Goal: Use online tool/utility: Utilize a website feature to perform a specific function

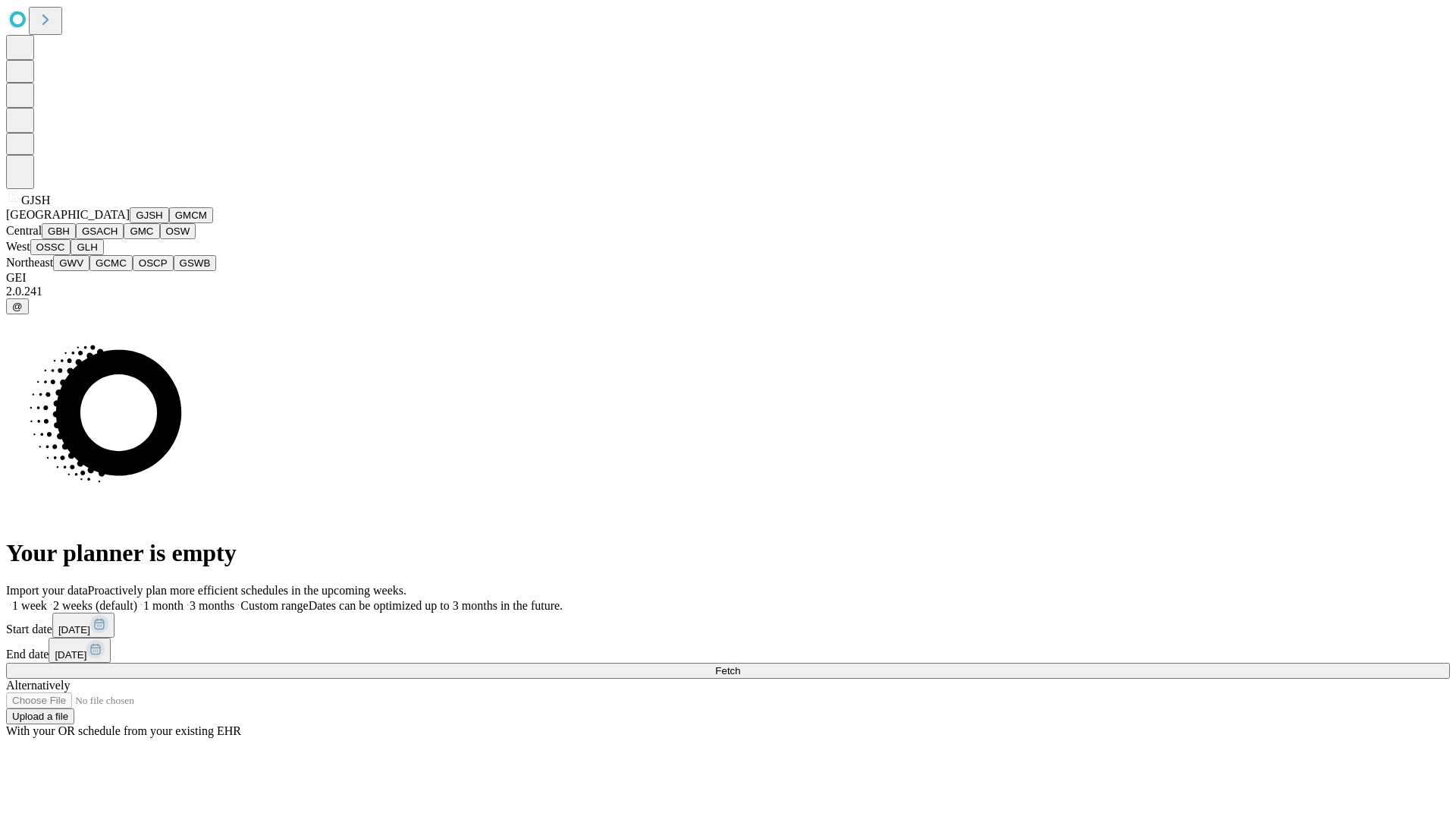
click at [129, 223] on button "GJSH" at bounding box center [148, 214] width 39 height 15
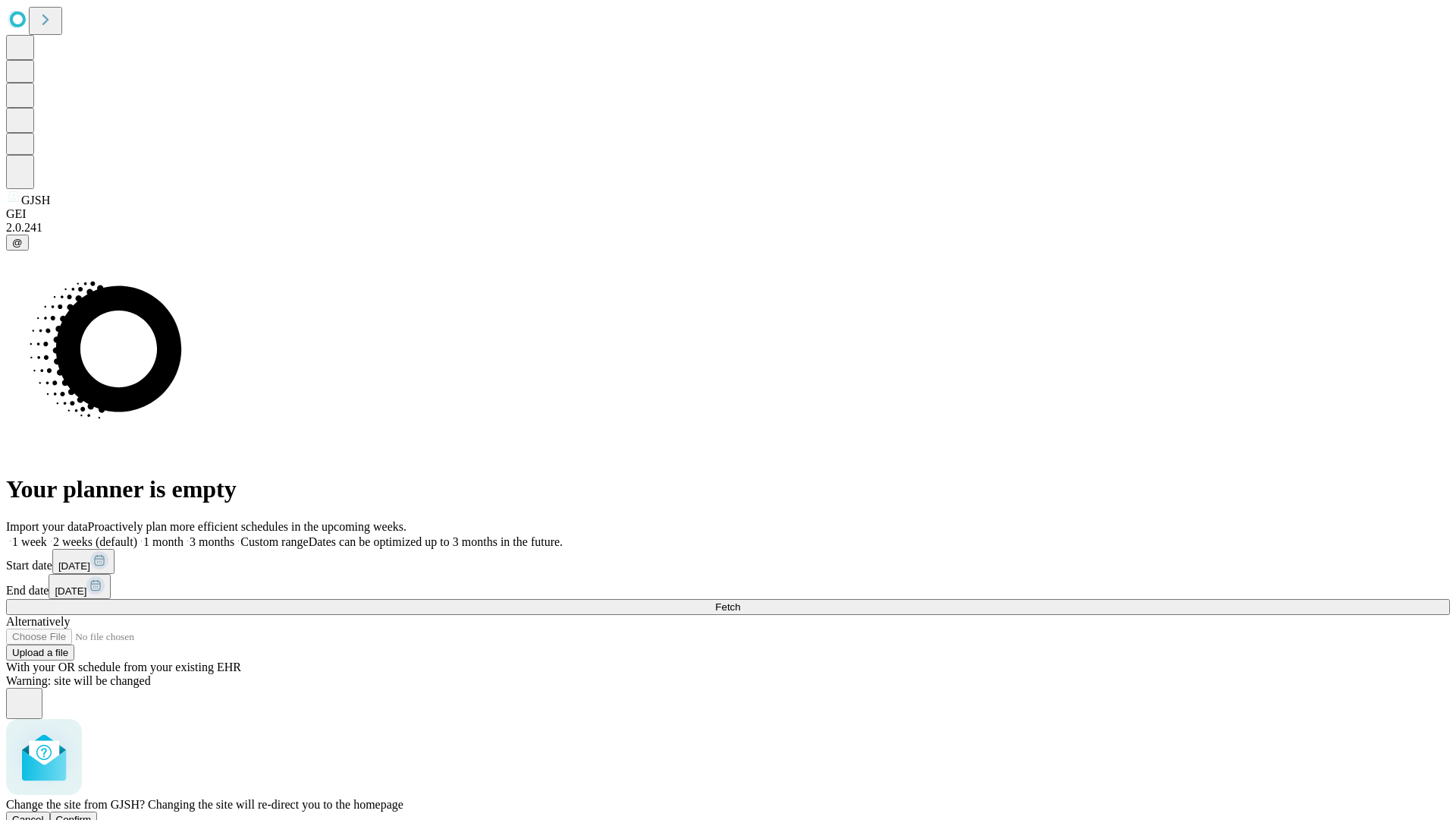
click at [92, 814] on span "Confirm" at bounding box center [74, 819] width 36 height 11
click at [47, 535] on label "1 week" at bounding box center [26, 541] width 41 height 13
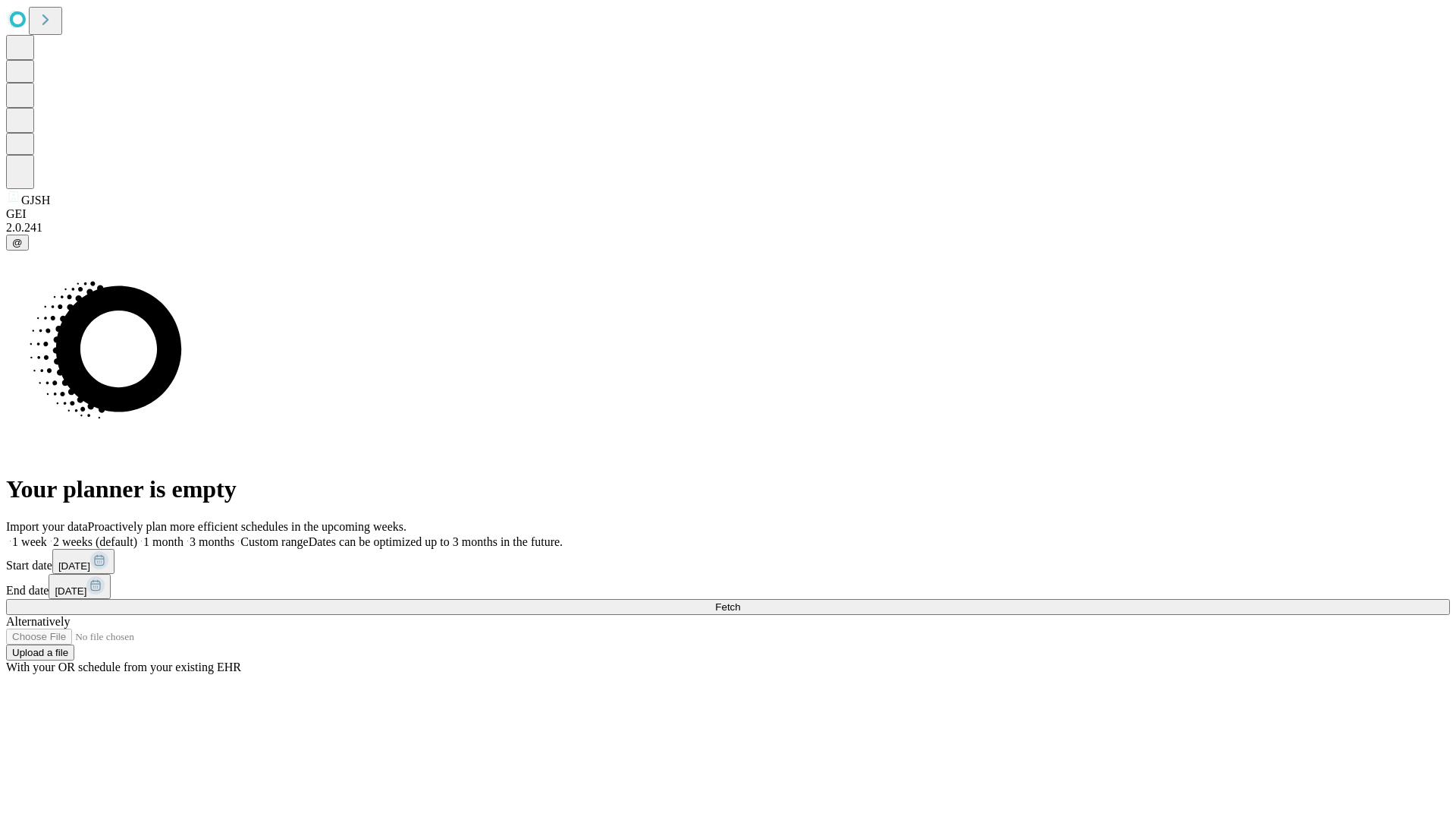
click at [740, 601] on span "Fetch" at bounding box center [727, 607] width 25 height 11
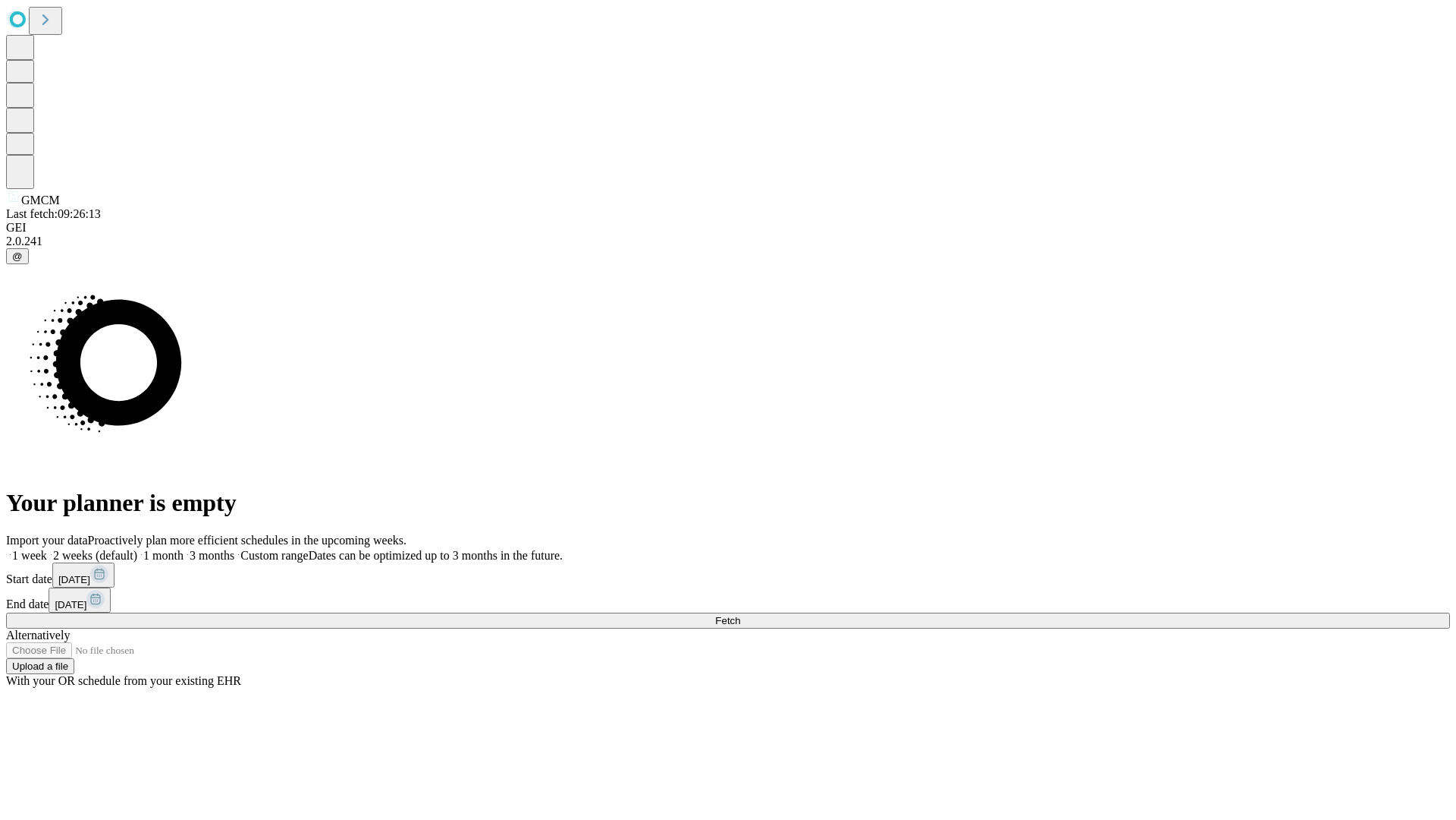
click at [47, 548] on label "1 week" at bounding box center [26, 555] width 41 height 13
click at [740, 615] on span "Fetch" at bounding box center [727, 620] width 25 height 11
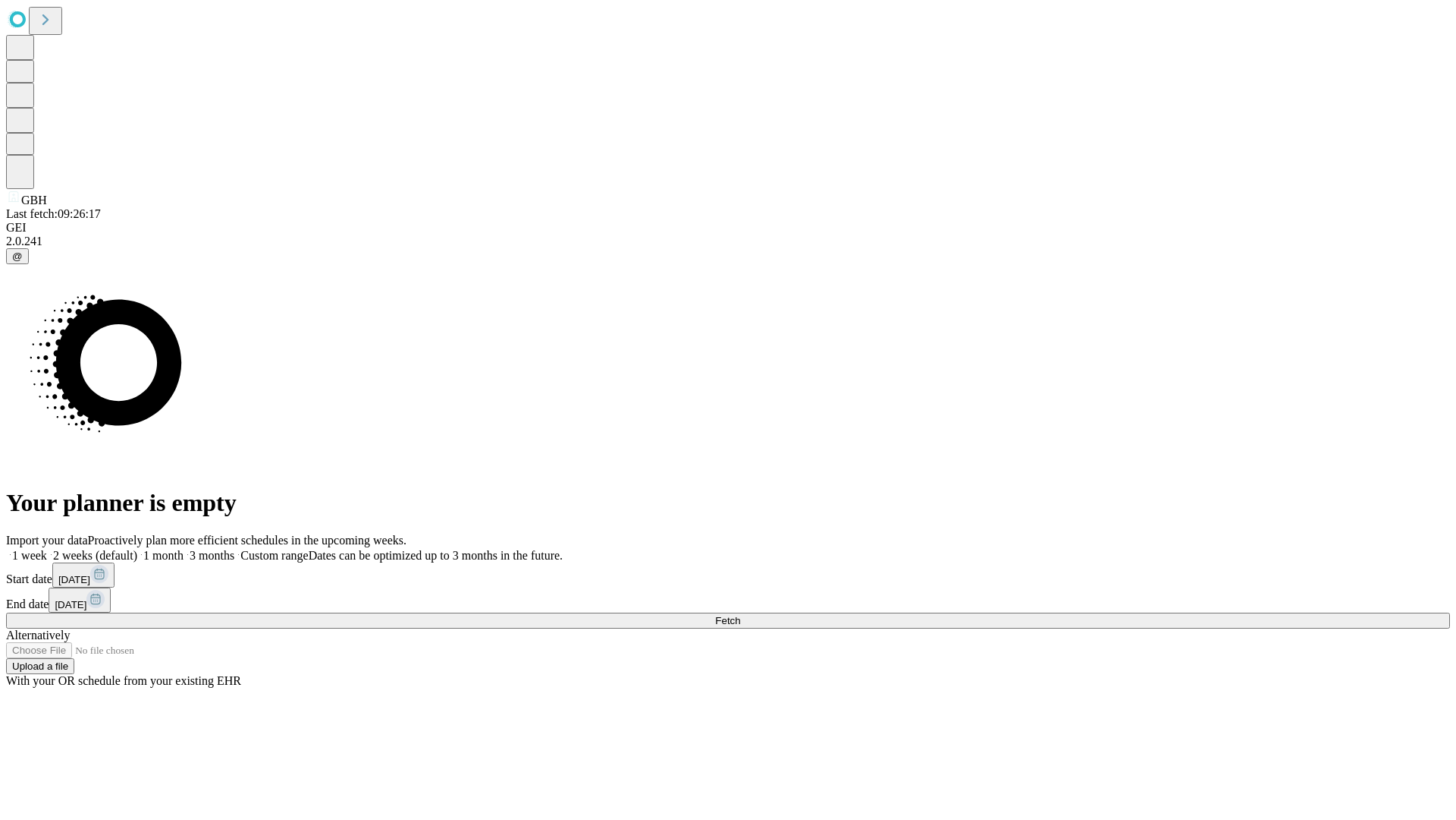
click at [47, 548] on label "1 week" at bounding box center [26, 555] width 41 height 13
click at [740, 615] on span "Fetch" at bounding box center [727, 620] width 25 height 11
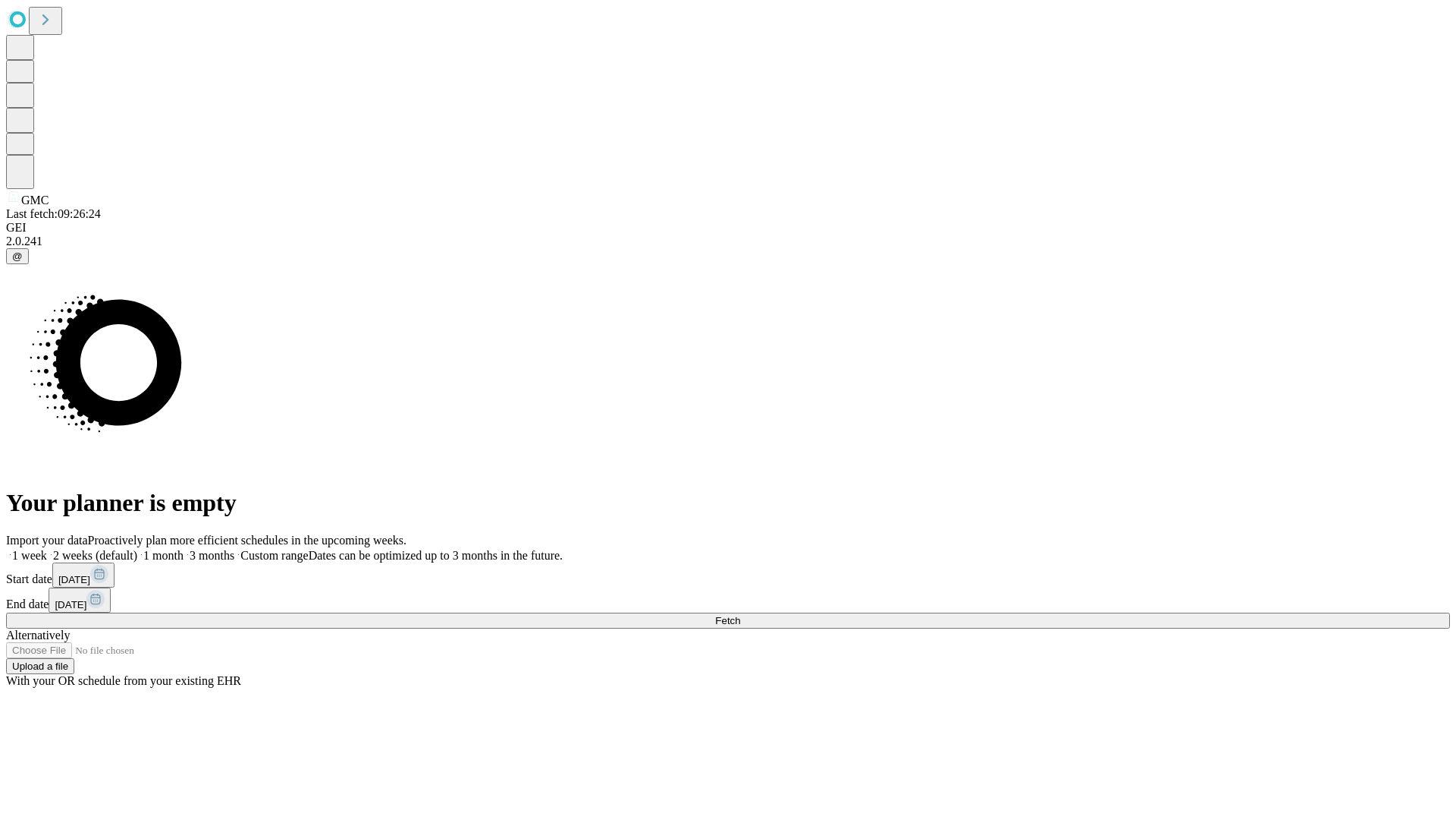
click at [47, 548] on label "1 week" at bounding box center [26, 555] width 41 height 13
click at [740, 615] on span "Fetch" at bounding box center [727, 620] width 25 height 11
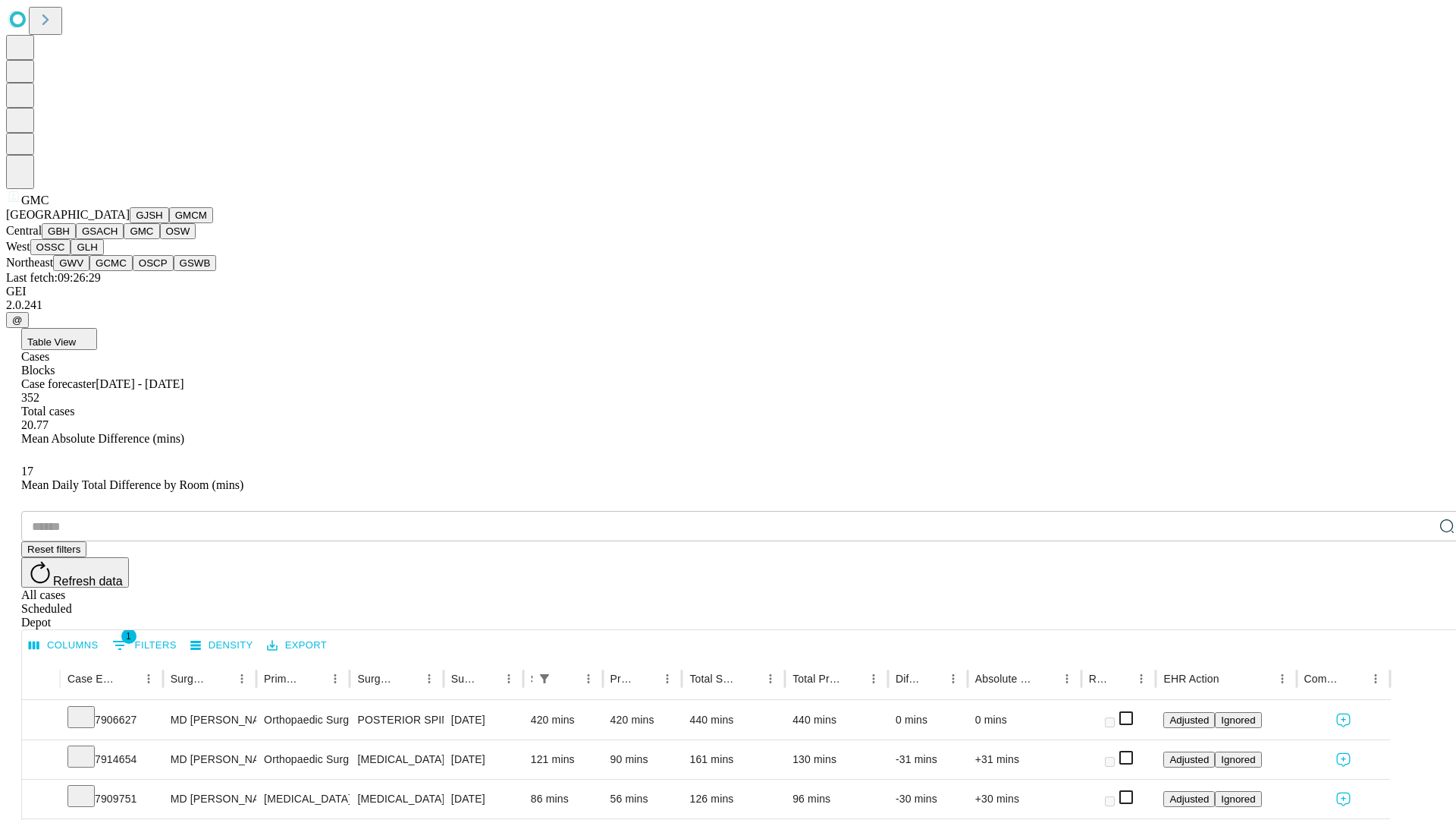
click at [160, 239] on button "OSW" at bounding box center [178, 231] width 36 height 15
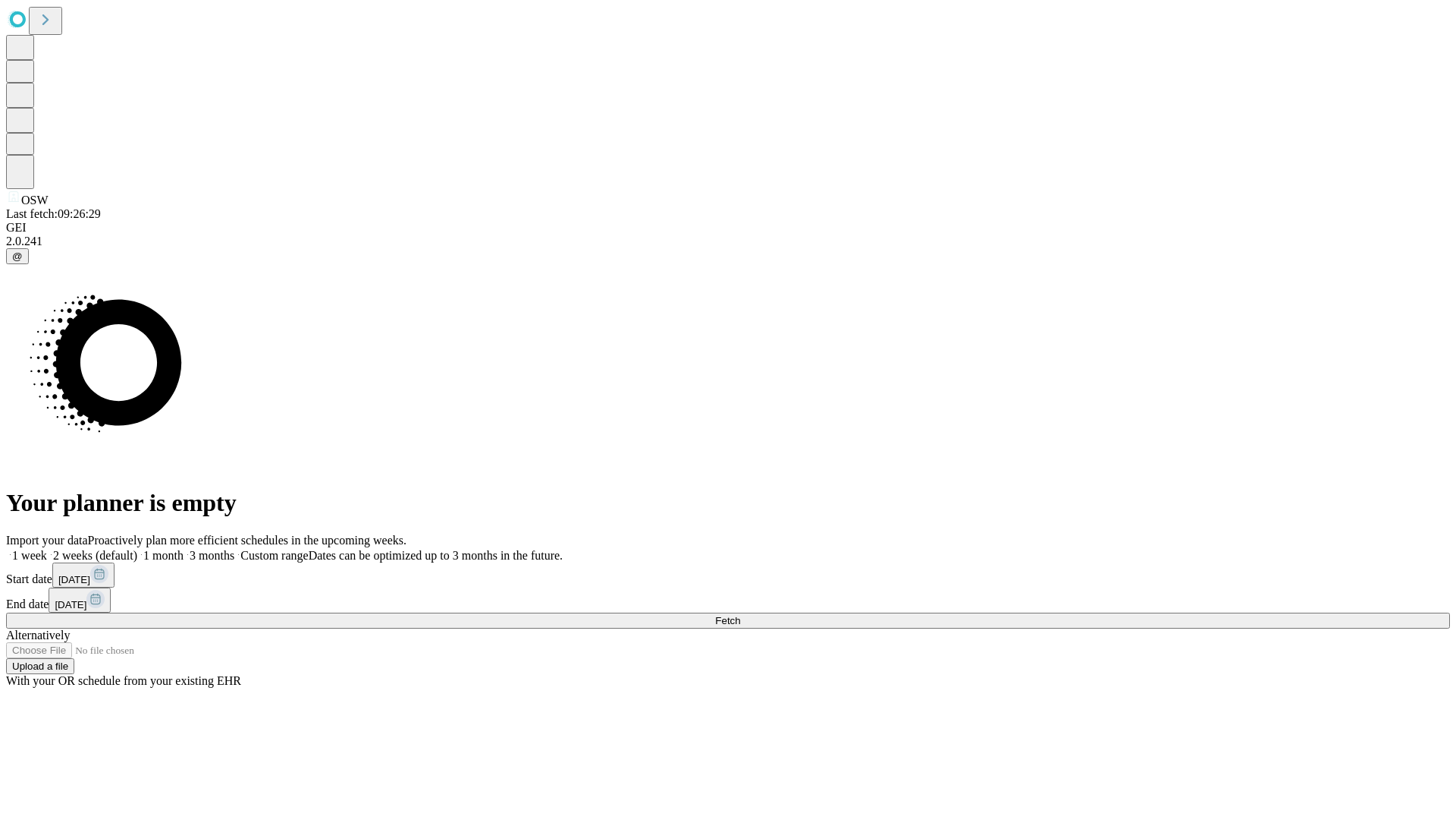
click at [47, 548] on label "1 week" at bounding box center [26, 555] width 41 height 13
click at [740, 615] on span "Fetch" at bounding box center [727, 620] width 25 height 11
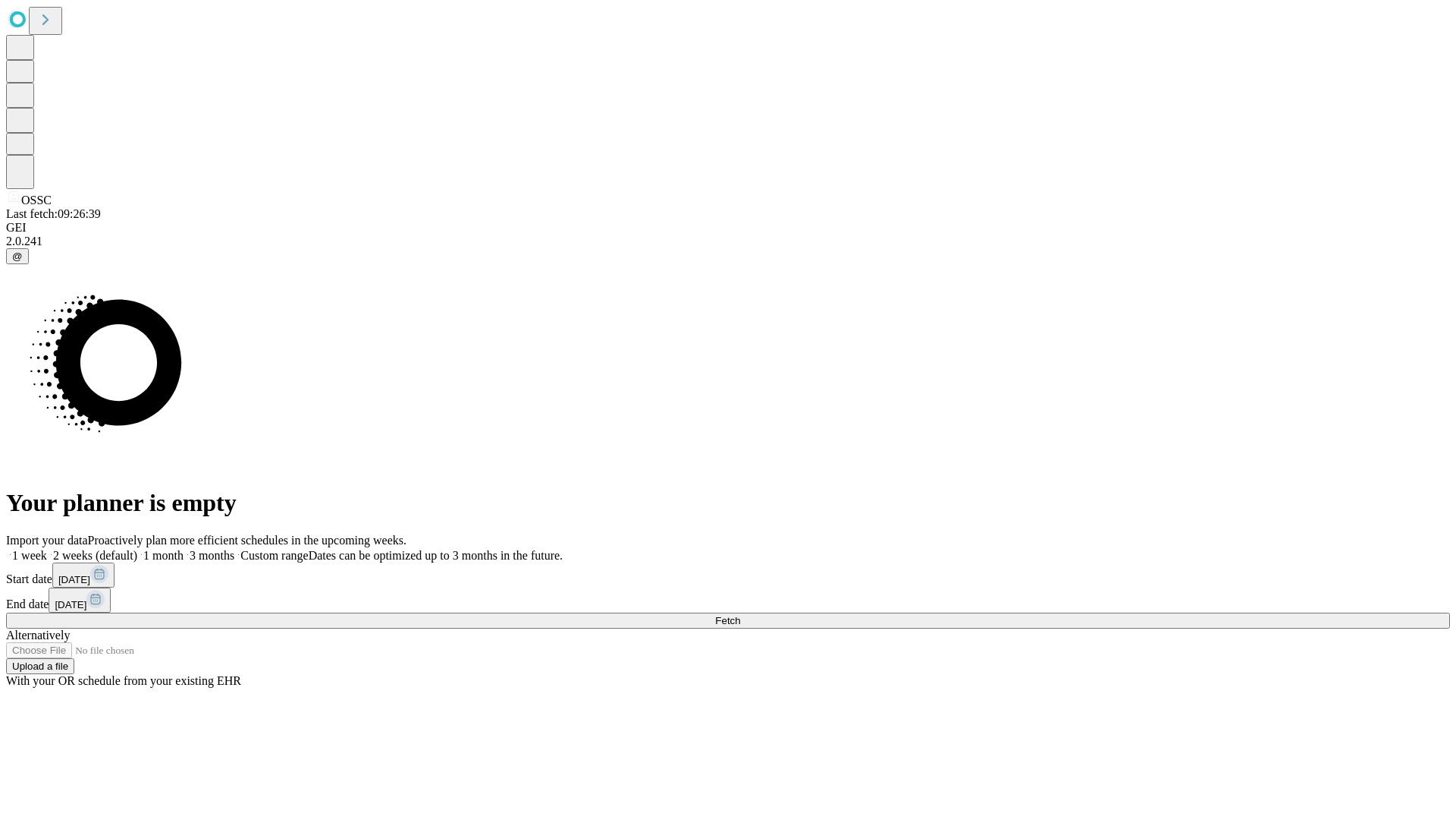
click at [47, 548] on label "1 week" at bounding box center [26, 555] width 41 height 13
click at [740, 615] on span "Fetch" at bounding box center [727, 620] width 25 height 11
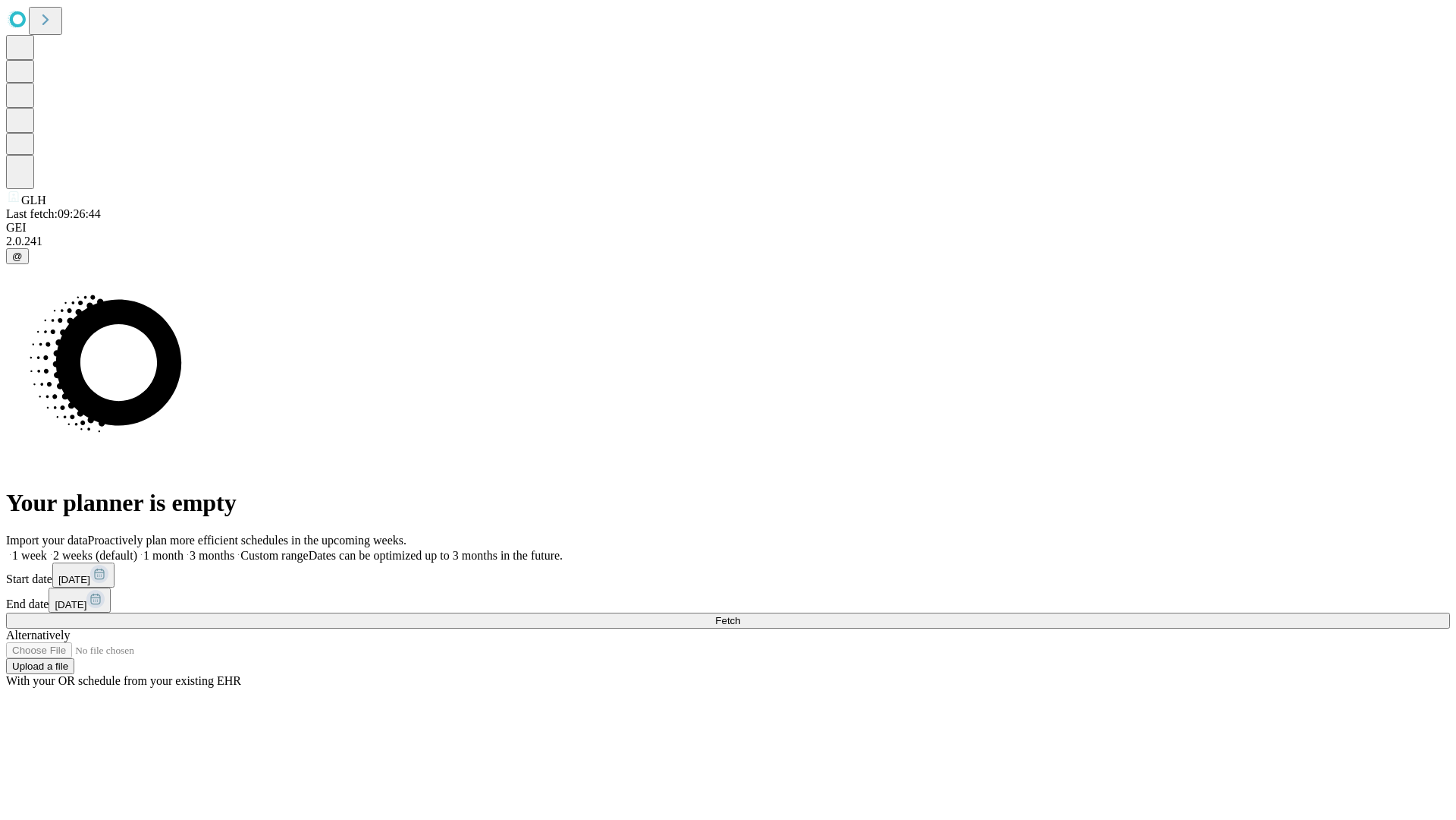
click at [47, 548] on label "1 week" at bounding box center [26, 555] width 41 height 13
click at [740, 615] on span "Fetch" at bounding box center [727, 620] width 25 height 11
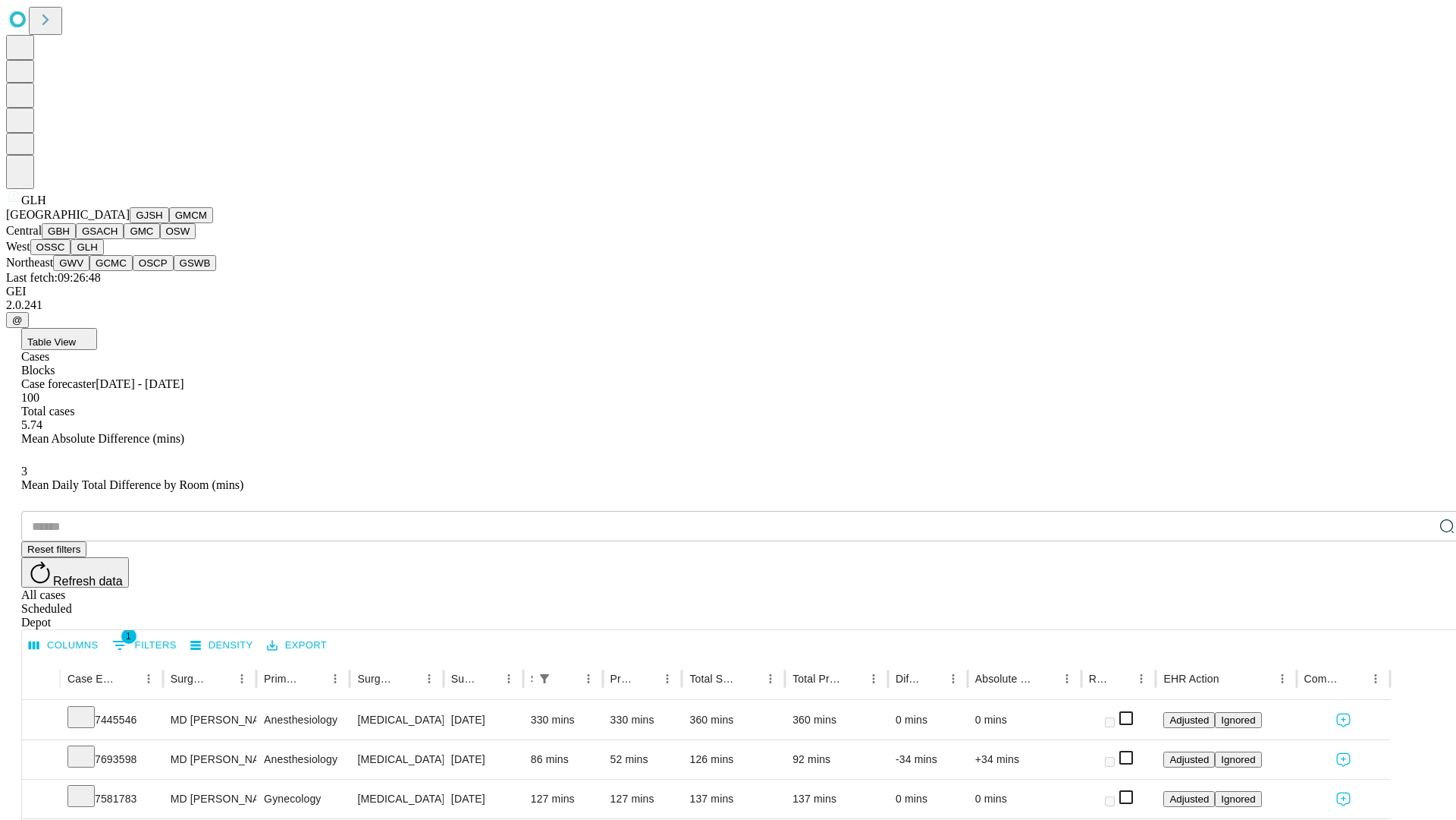
click at [89, 271] on button "GWV" at bounding box center [71, 262] width 36 height 15
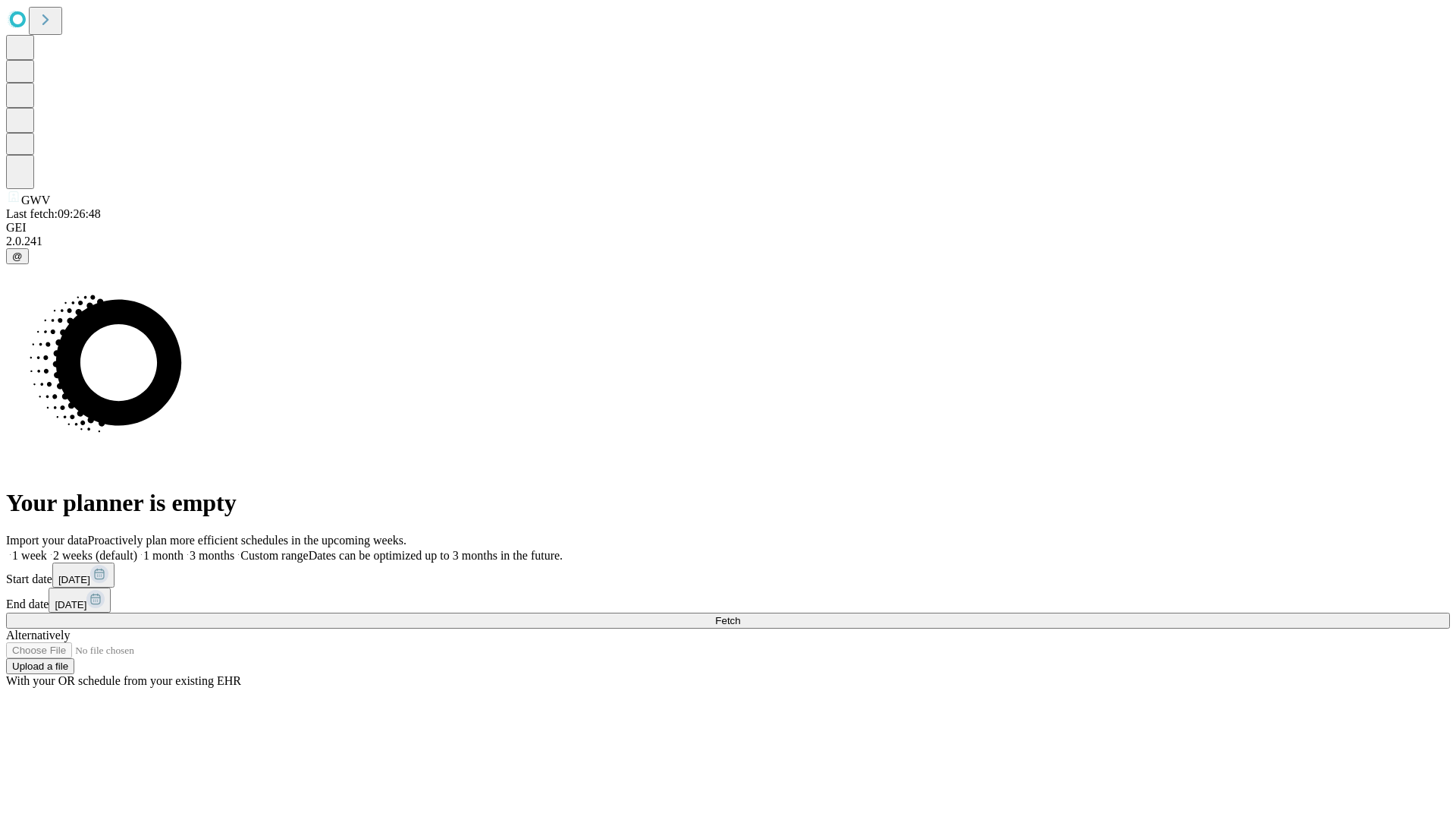
click at [47, 548] on label "1 week" at bounding box center [26, 555] width 41 height 13
click at [740, 615] on span "Fetch" at bounding box center [727, 620] width 25 height 11
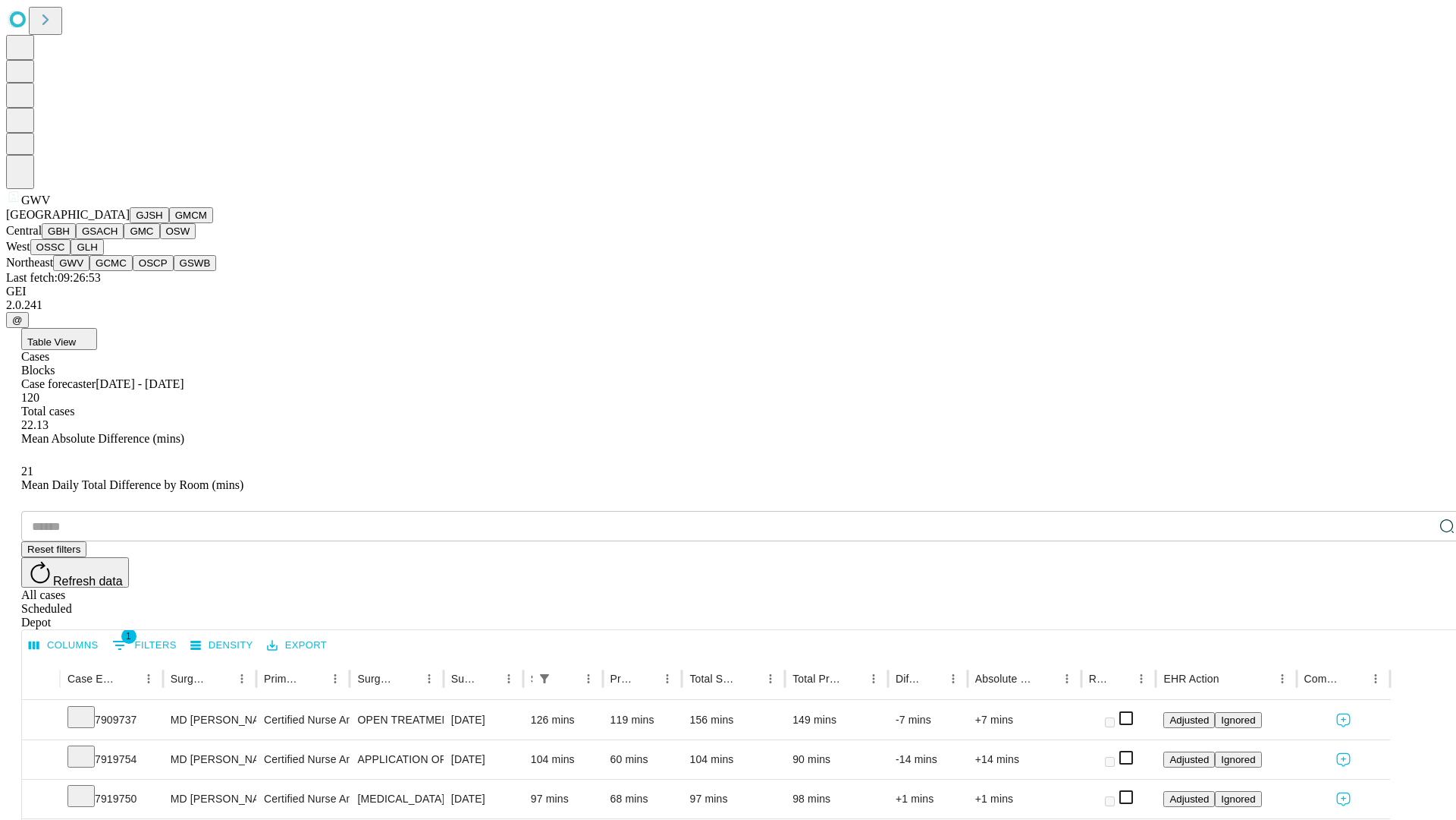
click at [117, 271] on button "GCMC" at bounding box center [110, 262] width 43 height 15
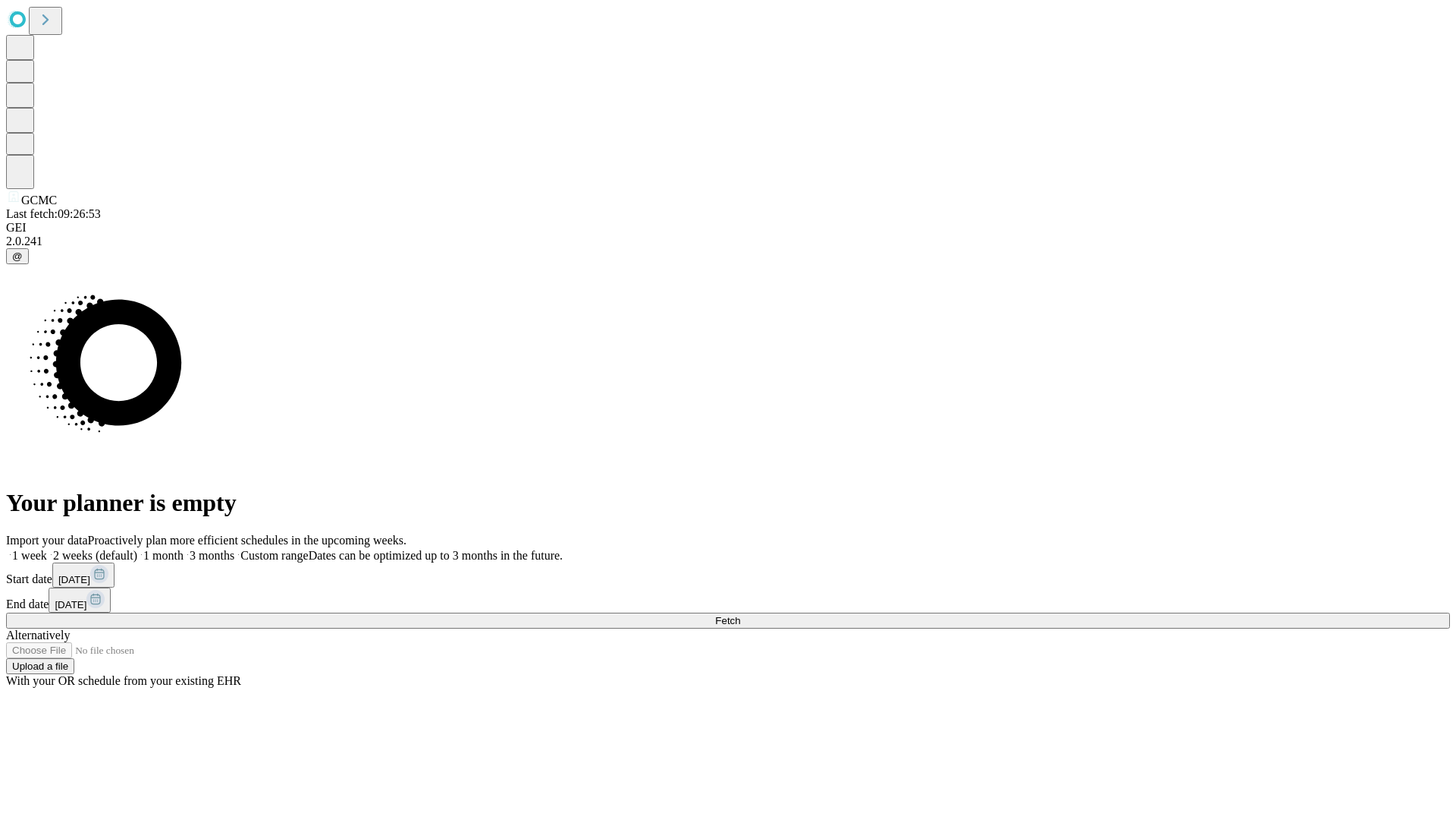
click at [47, 548] on label "1 week" at bounding box center [26, 555] width 41 height 13
click at [740, 615] on span "Fetch" at bounding box center [727, 620] width 25 height 11
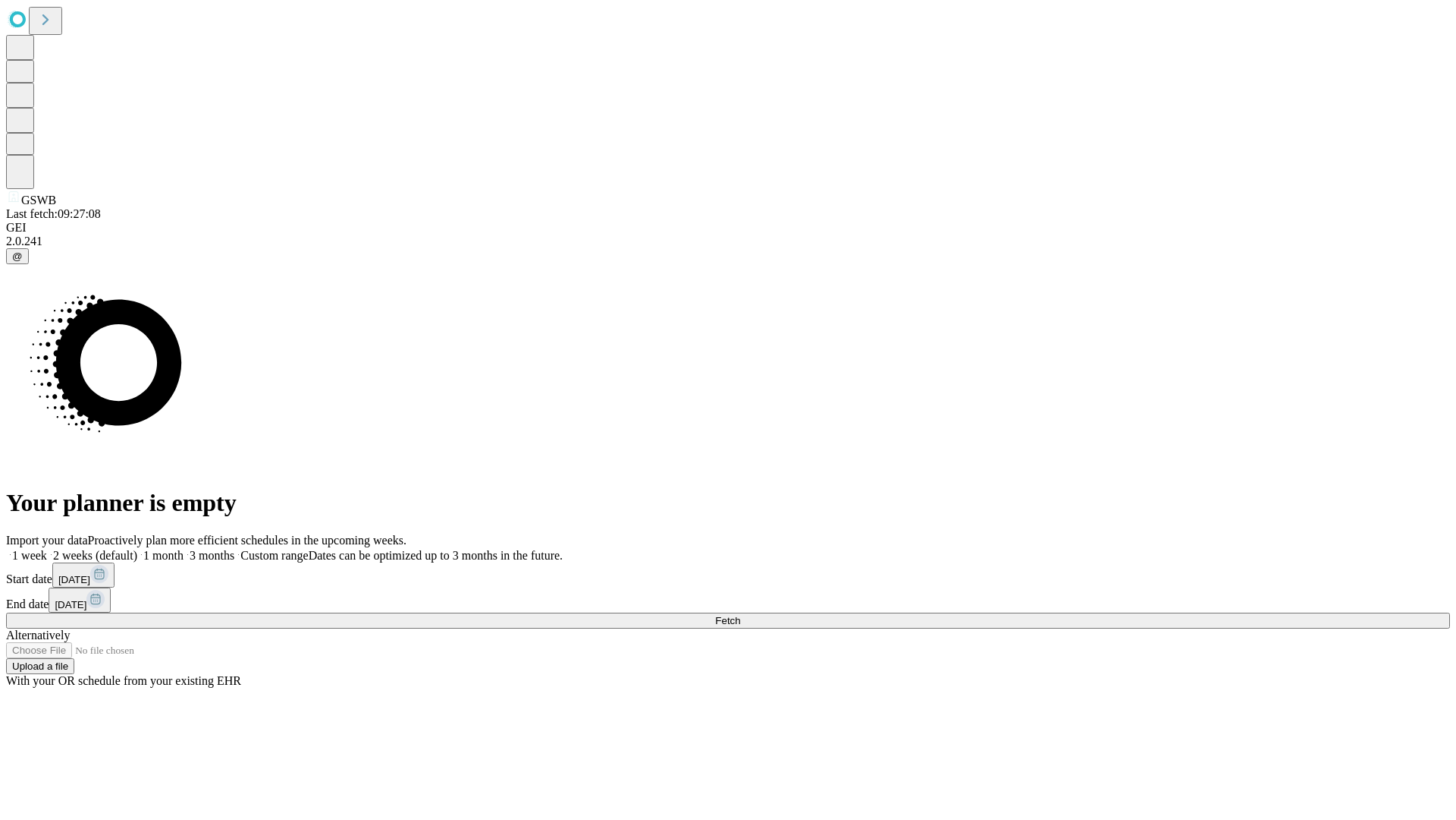
click at [47, 548] on label "1 week" at bounding box center [26, 555] width 41 height 13
click at [740, 615] on span "Fetch" at bounding box center [727, 620] width 25 height 11
